Goal: Register for event/course

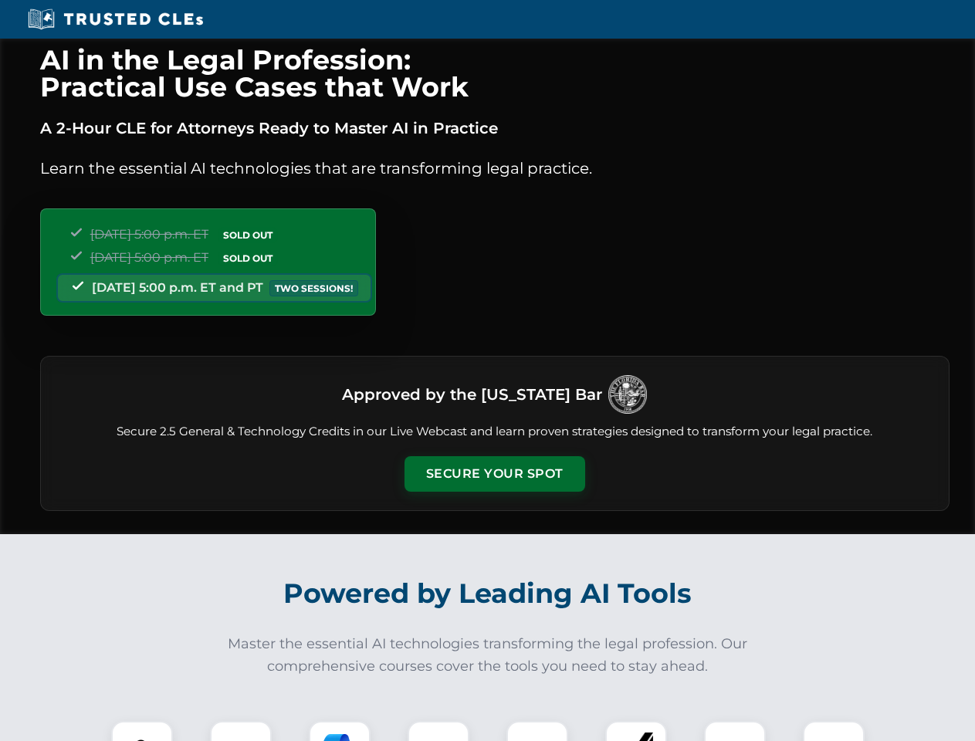
click at [494, 474] on button "Secure Your Spot" at bounding box center [494, 474] width 181 height 36
click at [142, 731] on img at bounding box center [142, 751] width 45 height 45
click at [241, 731] on div at bounding box center [241, 752] width 62 height 62
